Goal: Information Seeking & Learning: Understand process/instructions

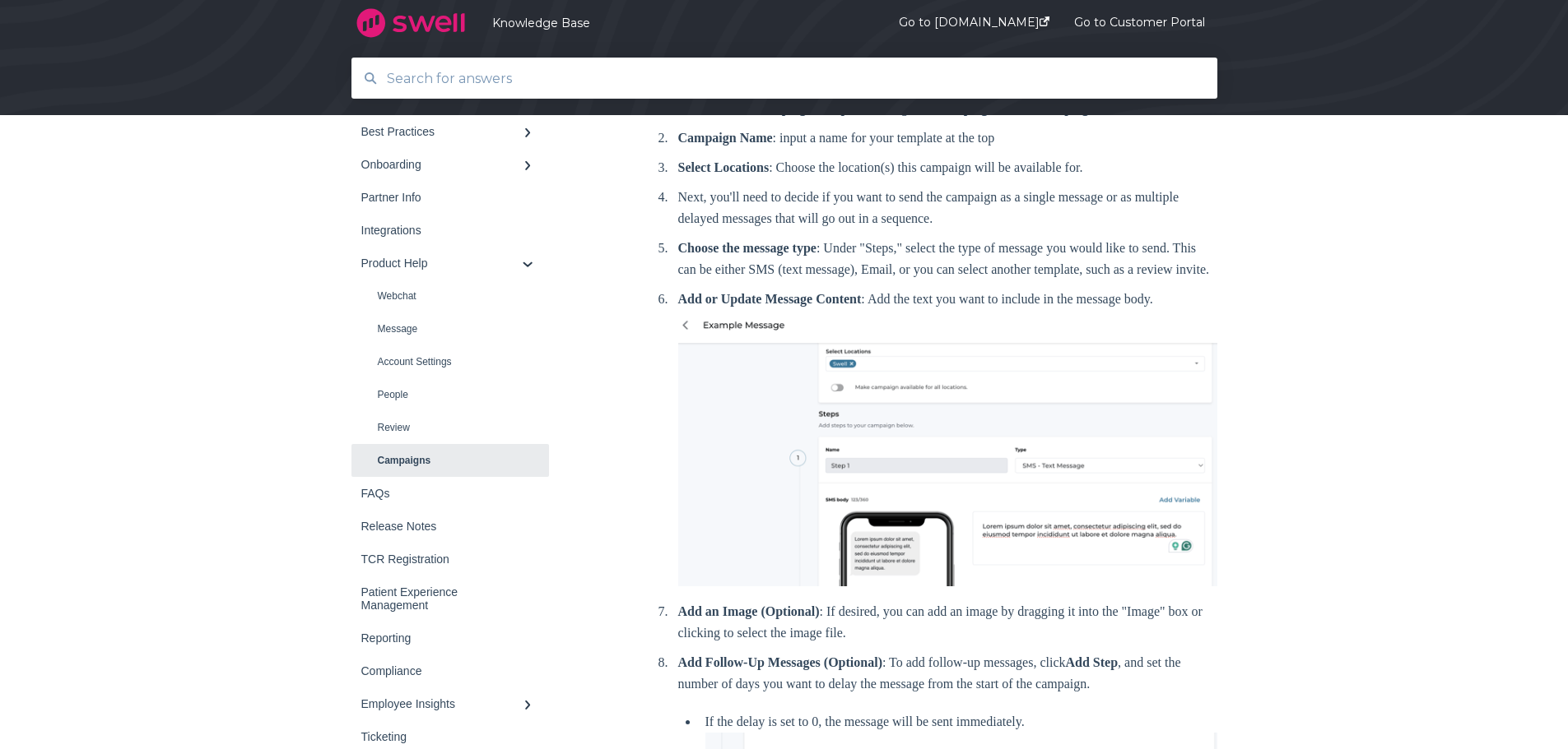
scroll to position [329, 0]
click at [1262, 281] on div "Back to home Knowledge Base Product Help Campaigns" at bounding box center [784, 657] width 1568 height 1537
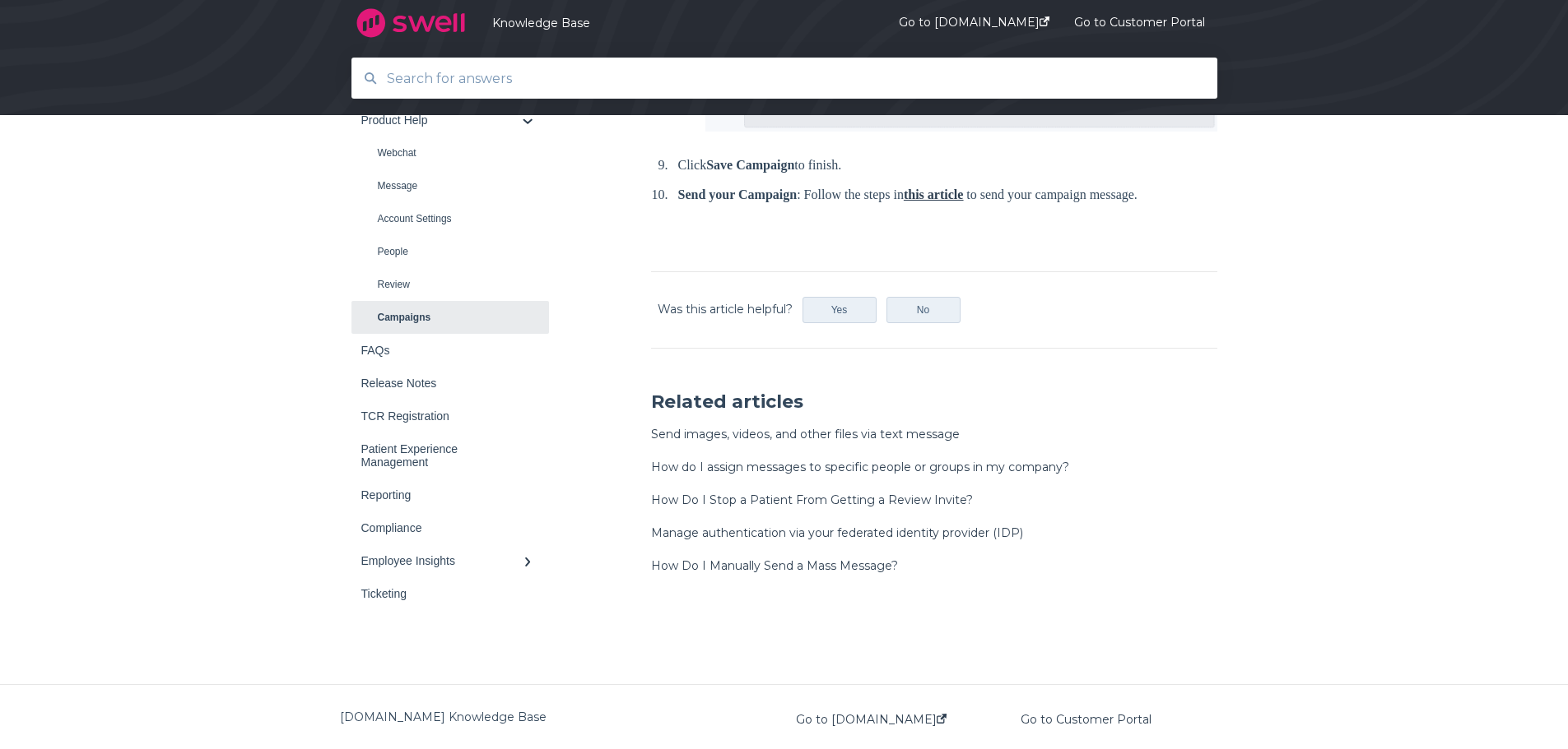
scroll to position [1190, 0]
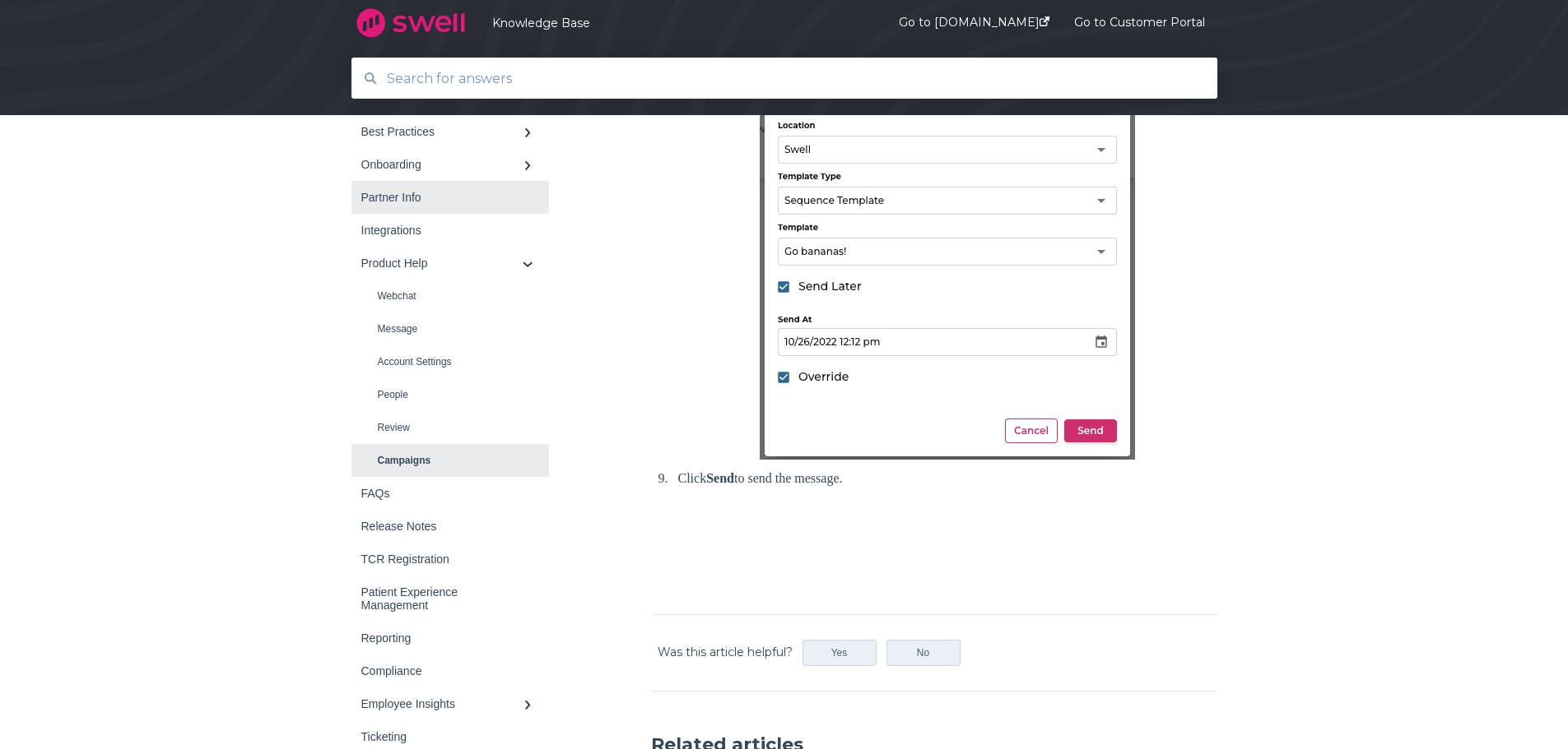
scroll to position [822, 0]
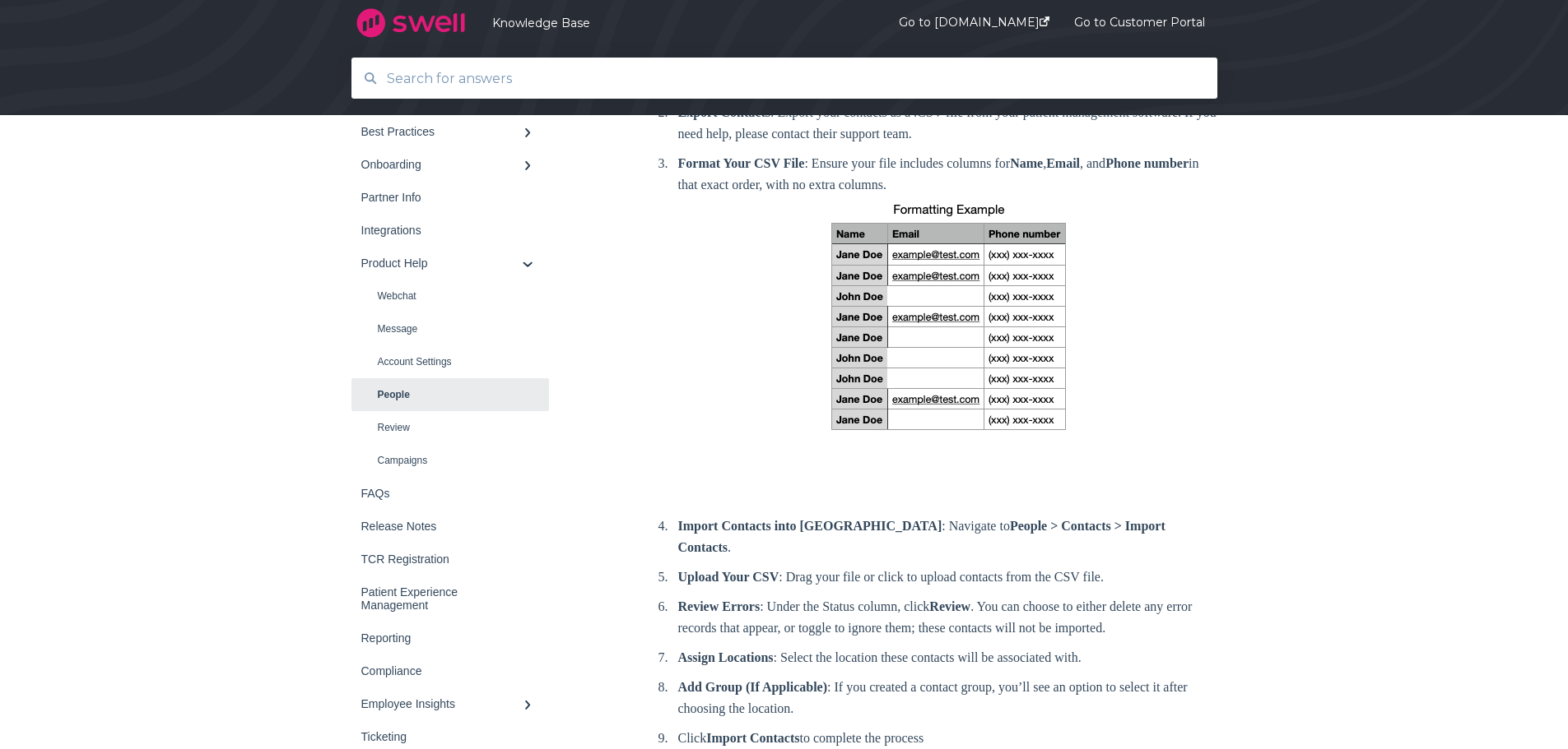
scroll to position [493, 0]
